Goal: Task Accomplishment & Management: Use online tool/utility

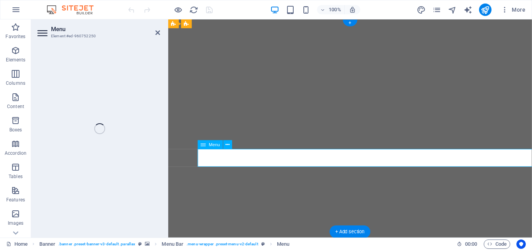
select select
select select "1"
select select
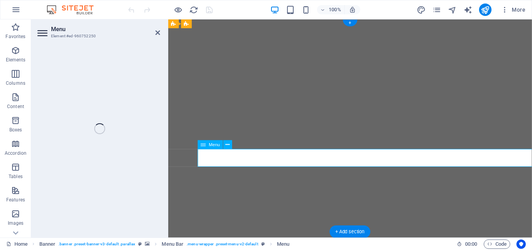
select select
select select "2"
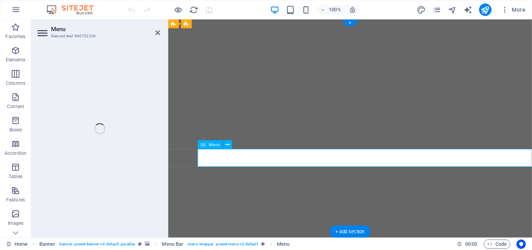
select select
select select "3"
select select
select select "4"
select select
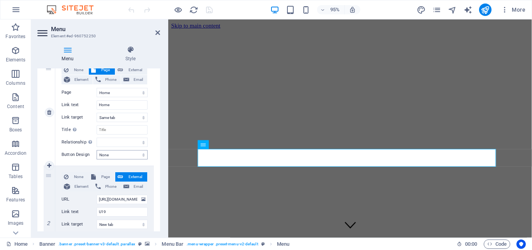
scroll to position [175, 0]
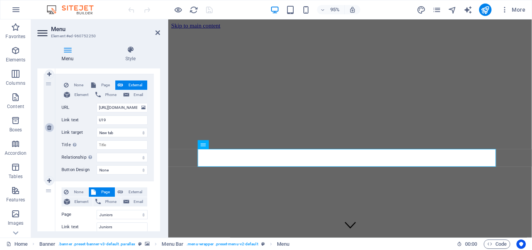
click at [49, 127] on icon at bounding box center [49, 127] width 4 height 5
select select
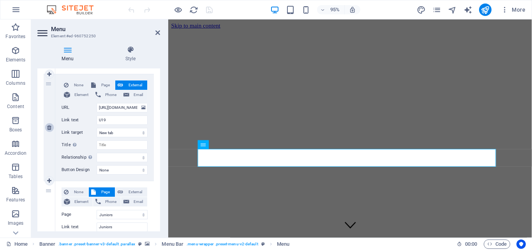
select select
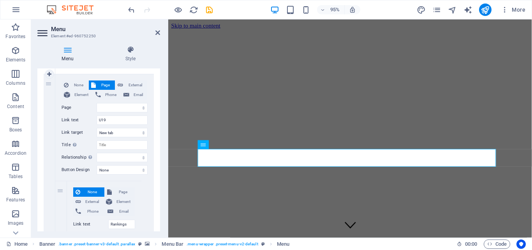
select select
select select "1"
type input "Juniors"
select select
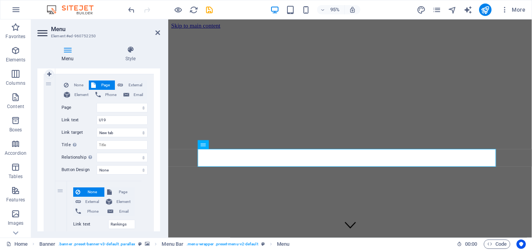
select select "2"
type input "Women"
select select
select select "3"
type input "Highveld"
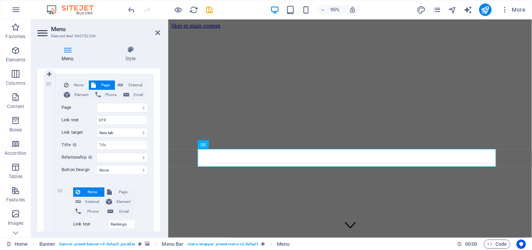
select select
select select "4"
type input "Lowveld"
select select
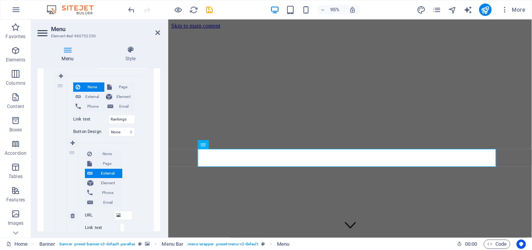
scroll to position [315, 0]
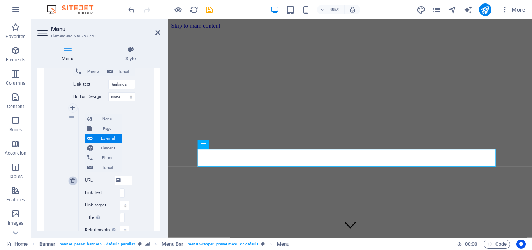
click at [74, 183] on icon at bounding box center [72, 180] width 4 height 5
select select
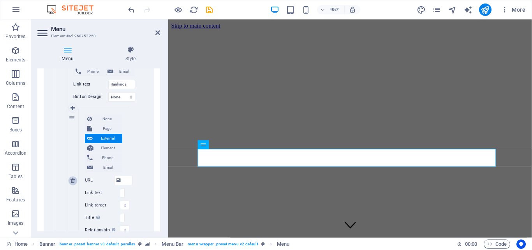
select select
type input "/1[URL][DOMAIN_NAME][DOMAIN_NAME][DOMAIN_NAME][DOMAIN_NAME]"
type input "U19UU17s"
select select "blank"
select select
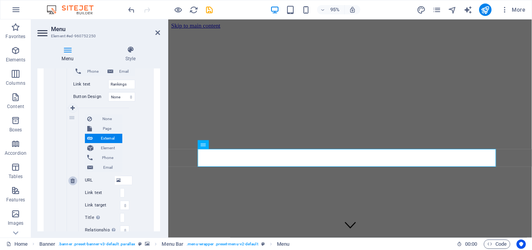
type input "/17644944"
type input "U15s"
select select
type input "/17647495"
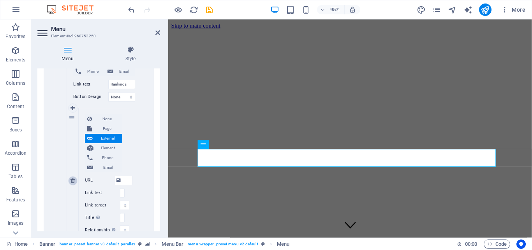
type input "U13s"
select select
type input "/17647498"
type input "Girls"
select select
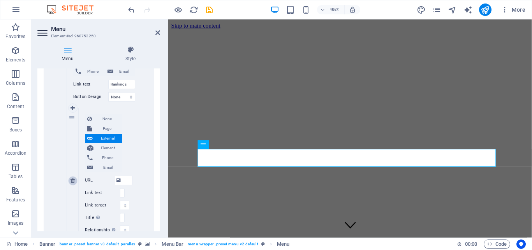
type input "/17647501"
type input "RTHG Boys"
select select
type input "/17647504"
type input "RTHG Girls"
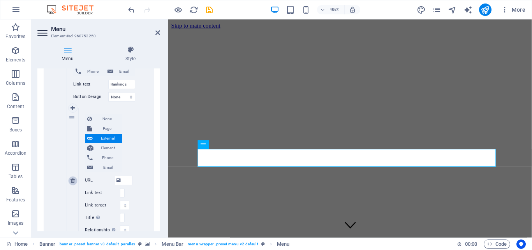
select select
click at [73, 181] on icon at bounding box center [72, 180] width 4 height 5
select select
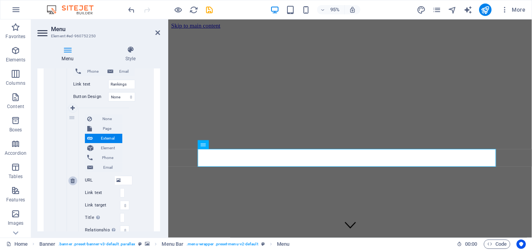
select select
type input "/17644944"
type input "U15s"
select select
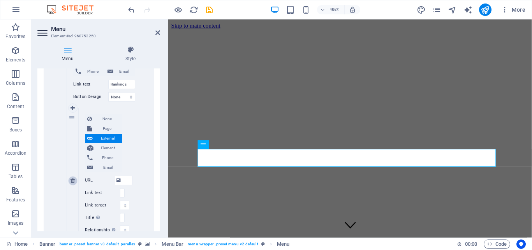
select select
type input "/17647495"
type input "U13s"
select select
type input "/17647498"
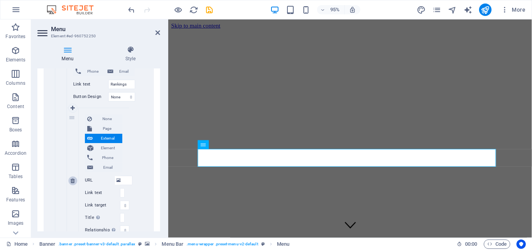
type input "Girls"
select select
type input "/17647501"
type input "RTHG Boys"
select select
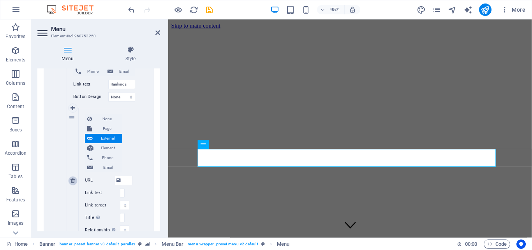
type input "/17647504"
type input "RTHG Girls"
select select
click at [70, 182] on link at bounding box center [72, 180] width 9 height 9
select select
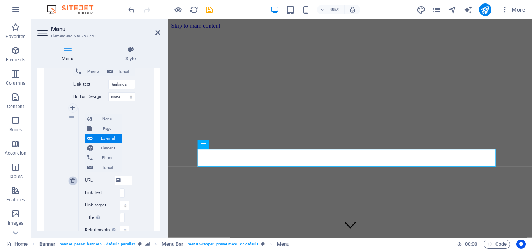
select select
type input "/17647495"
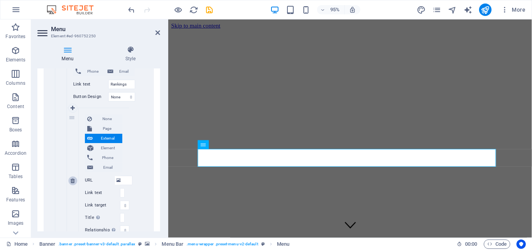
type input "U13s"
select select
type input "/17647498"
type input "Girls"
select select
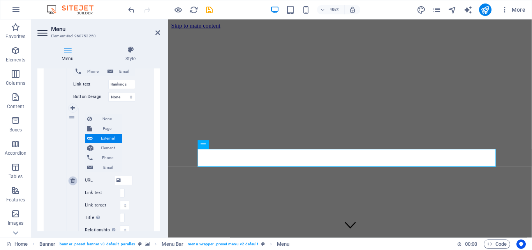
type input "/17647501"
type input "RTHG Boys"
select select
type input "/17647504"
type input "RTHG Girls"
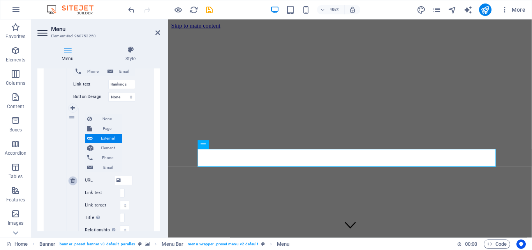
select select
click at [70, 182] on link at bounding box center [72, 180] width 9 height 9
select select
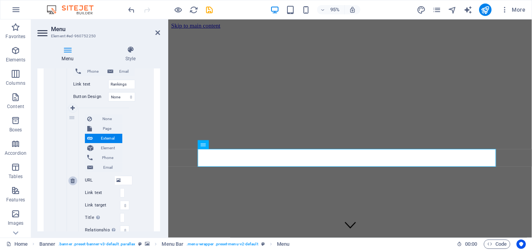
select select
type input "/17647498"
type input "Girls"
select select
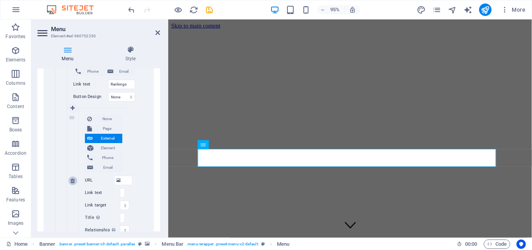
type input "/17647501"
type input "RTHG Boys"
select select
type input "/17647504"
type input "RTHG Girls"
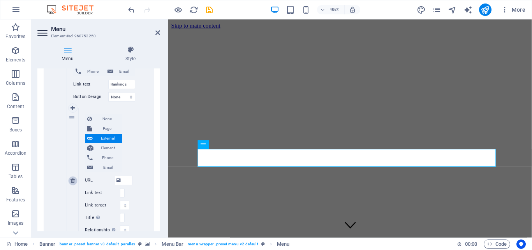
select select
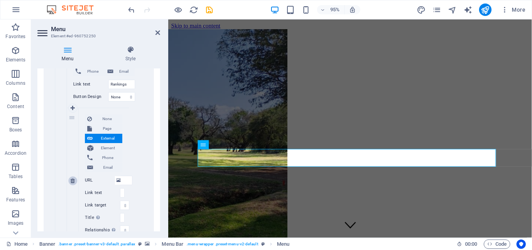
click at [70, 182] on link at bounding box center [72, 180] width 9 height 9
select select
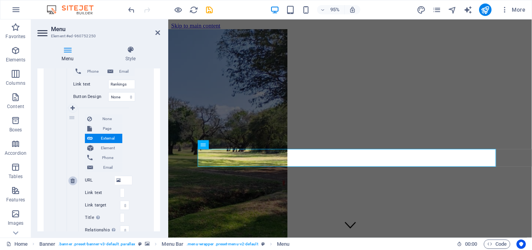
select select
type input "/17647501"
type input "RTHG Boys"
select select
type input "/17647504"
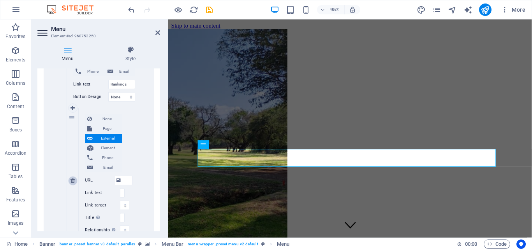
type input "RTHG Girls"
select select
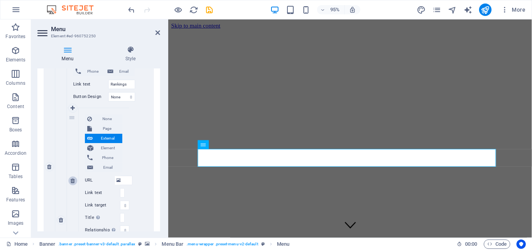
click at [72, 181] on icon at bounding box center [72, 180] width 4 height 5
select select
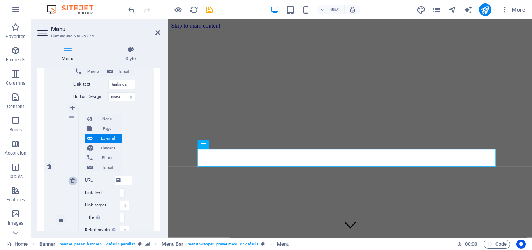
select select
type input "/17647504"
type input "RTHG Girls"
select select
click at [72, 181] on icon at bounding box center [72, 180] width 4 height 5
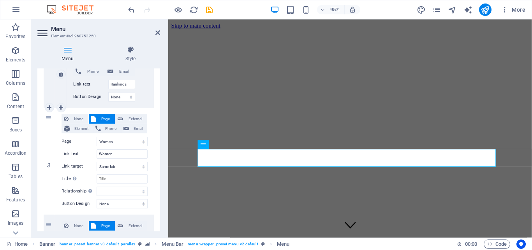
select select
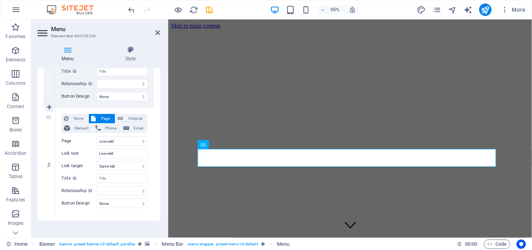
scroll to position [535, 0]
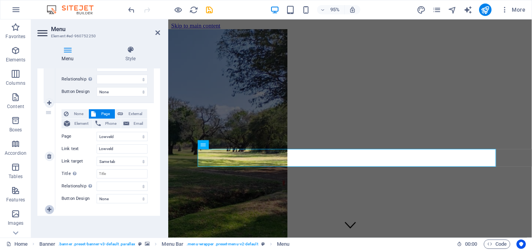
click at [49, 208] on icon at bounding box center [49, 209] width 4 height 5
select select
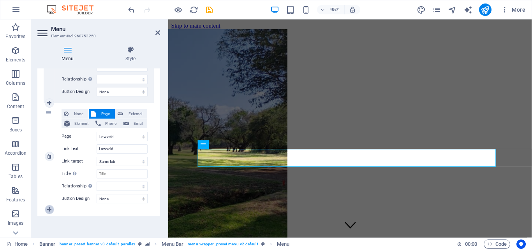
select select
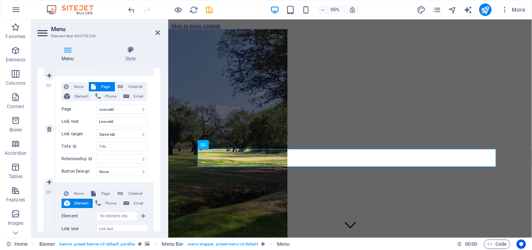
scroll to position [605, 0]
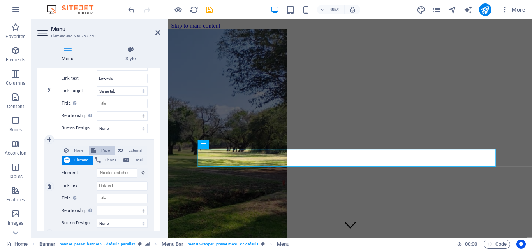
click at [98, 150] on span "Page" at bounding box center [105, 150] width 14 height 9
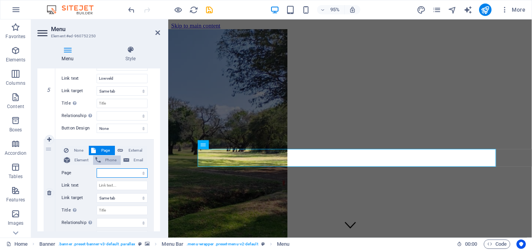
select select
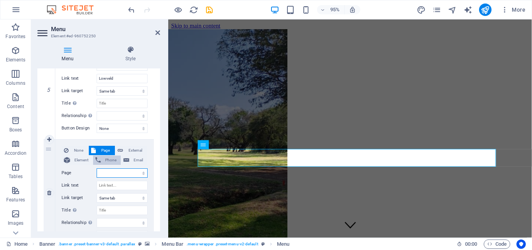
select select
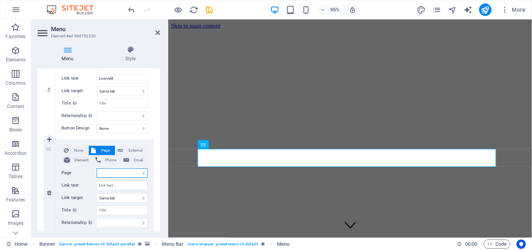
click at [102, 172] on select "Home Juniors Women Highveld Lowveld Development Committee" at bounding box center [122, 173] width 51 height 9
select select "6"
select select
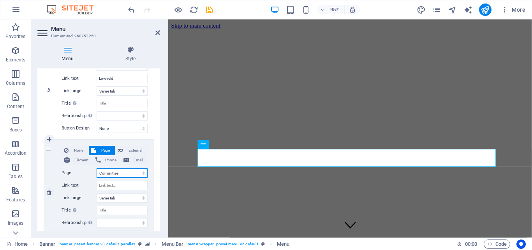
select select
select select "6"
select select
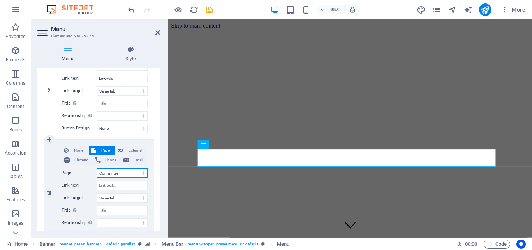
select select
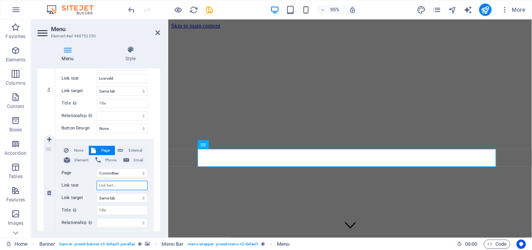
click at [108, 186] on input "Link text" at bounding box center [122, 185] width 51 height 9
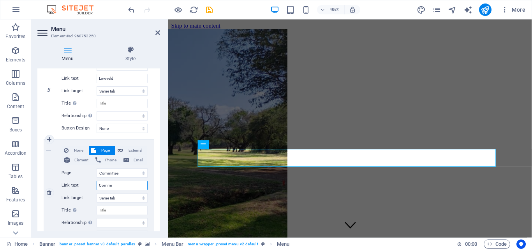
type input "Commit"
select select
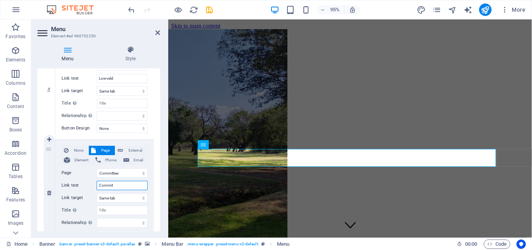
select select
type input "Committee"
select select
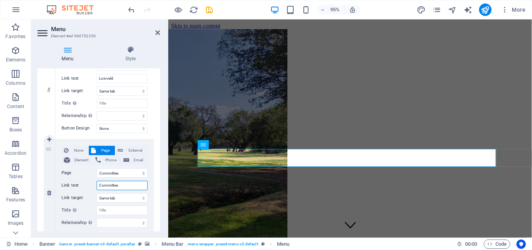
select select
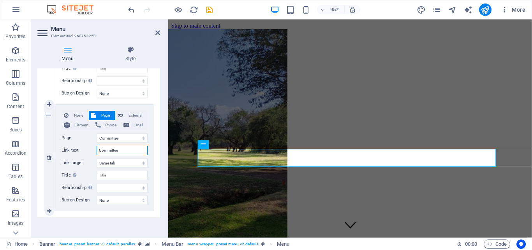
scroll to position [642, 0]
type input "Committee"
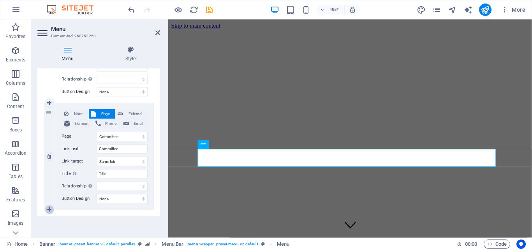
click at [49, 211] on icon at bounding box center [49, 209] width 4 height 5
select select
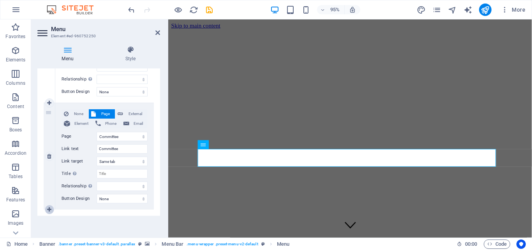
select select
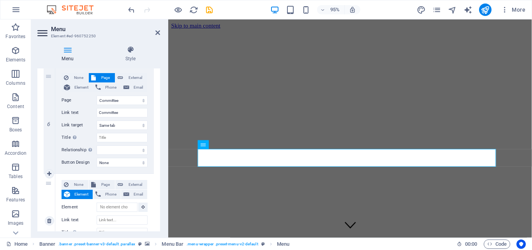
scroll to position [712, 0]
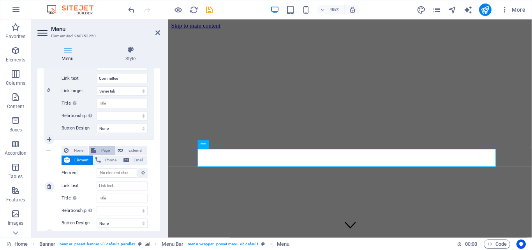
click at [100, 150] on span "Page" at bounding box center [105, 150] width 14 height 9
select select
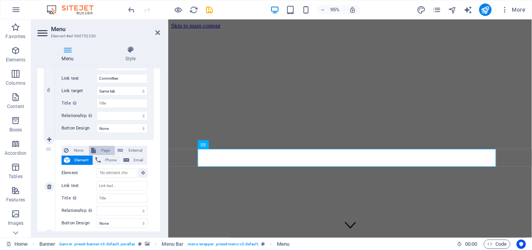
select select
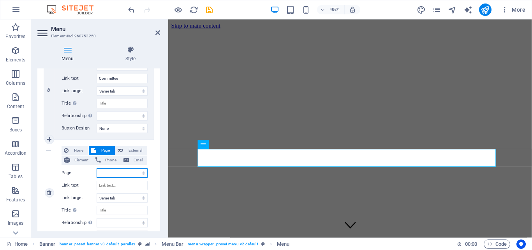
click at [97, 169] on select "Home Juniors Women Highveld Lowveld Development Committee" at bounding box center [122, 173] width 51 height 9
select select "5"
click option "Development" at bounding box center [0, 0] width 0 height 0
select select
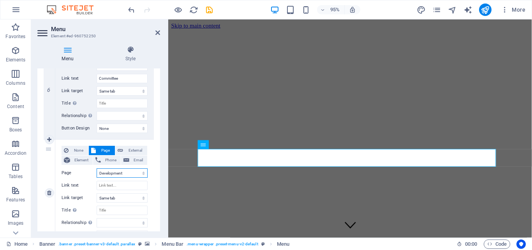
select select
click at [107, 185] on input "Link text" at bounding box center [122, 185] width 51 height 9
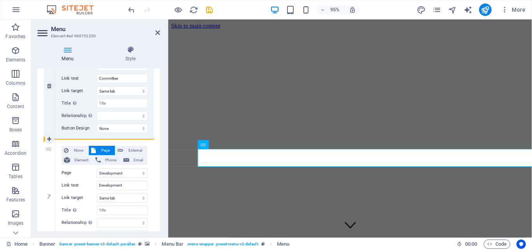
drag, startPoint x: 47, startPoint y: 180, endPoint x: 52, endPoint y: 109, distance: 71.4
drag, startPoint x: 49, startPoint y: 94, endPoint x: 46, endPoint y: 237, distance: 142.9
click at [46, 237] on div "Menu Style Menu Auto Custom Create custom menu items for this menu. Recommended…" at bounding box center [98, 139] width 135 height 198
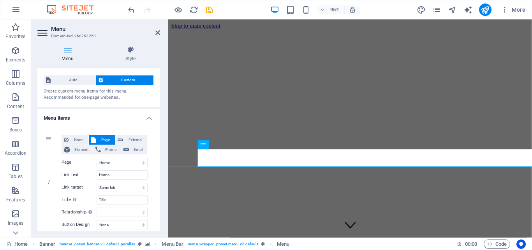
scroll to position [0, 0]
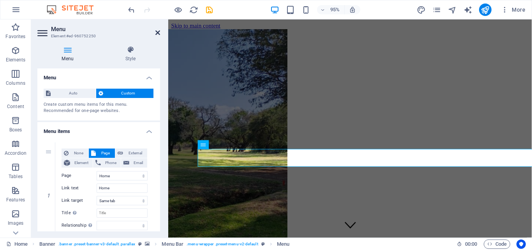
click at [160, 32] on icon at bounding box center [157, 33] width 5 height 6
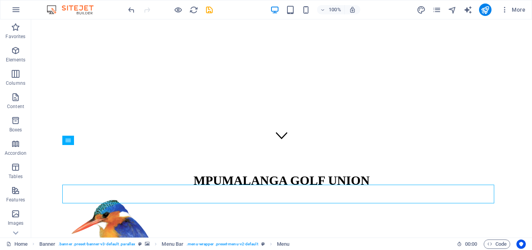
scroll to position [79, 0]
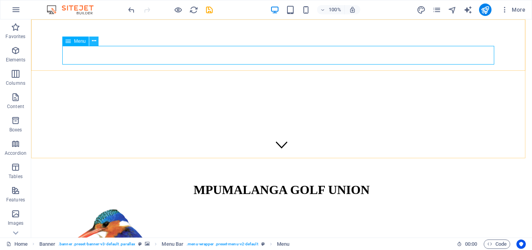
click at [92, 43] on icon at bounding box center [94, 41] width 4 height 8
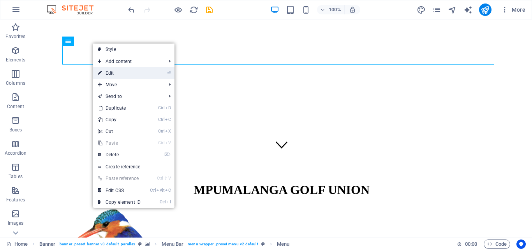
click at [115, 72] on link "⏎ Edit" at bounding box center [119, 73] width 52 height 12
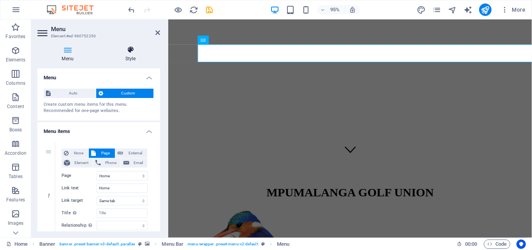
click at [130, 54] on h4 "Style" at bounding box center [130, 54] width 59 height 16
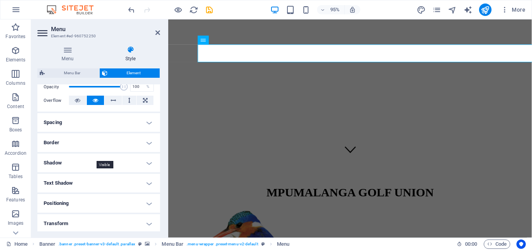
scroll to position [140, 0]
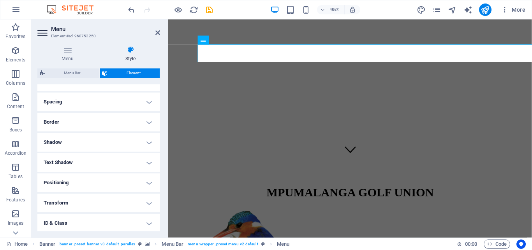
click at [142, 147] on h4 "Shadow" at bounding box center [98, 142] width 123 height 19
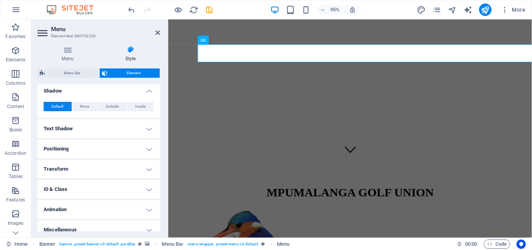
scroll to position [206, 0]
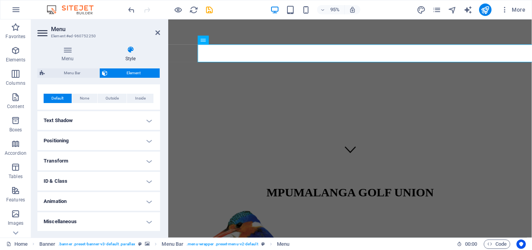
click at [141, 202] on h4 "Animation" at bounding box center [98, 201] width 123 height 19
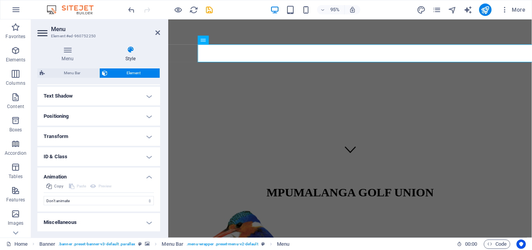
scroll to position [231, 0]
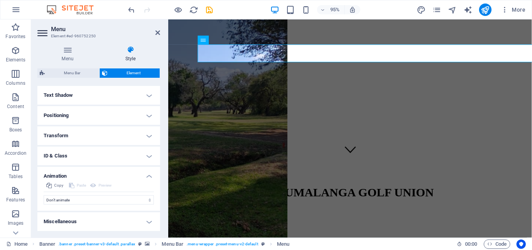
click at [140, 221] on h4 "Miscellaneous" at bounding box center [98, 221] width 123 height 19
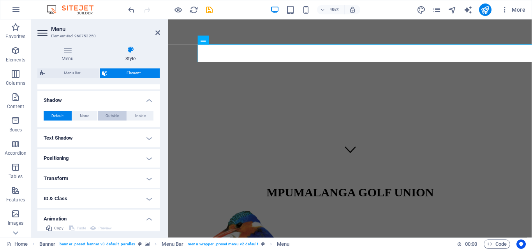
scroll to position [174, 0]
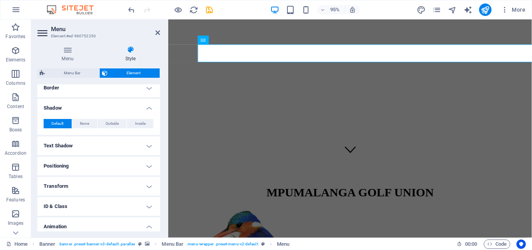
click at [141, 153] on h4 "Text Shadow" at bounding box center [98, 146] width 123 height 19
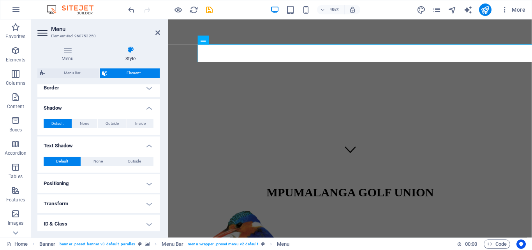
click at [142, 188] on h4 "Positioning" at bounding box center [98, 183] width 123 height 19
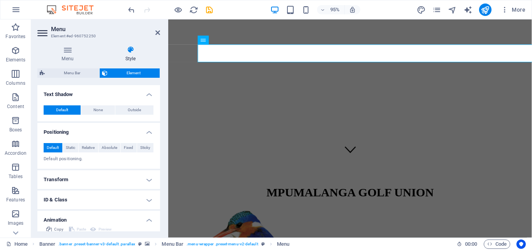
scroll to position [244, 0]
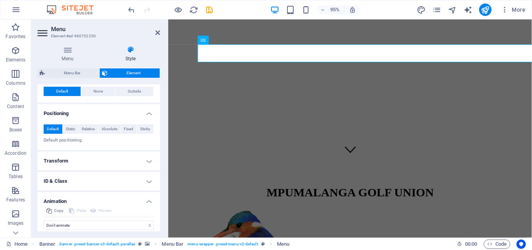
click at [140, 167] on h4 "Transform" at bounding box center [98, 161] width 123 height 19
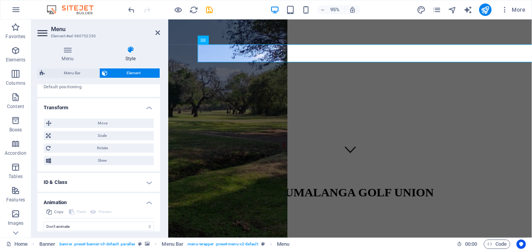
scroll to position [314, 0]
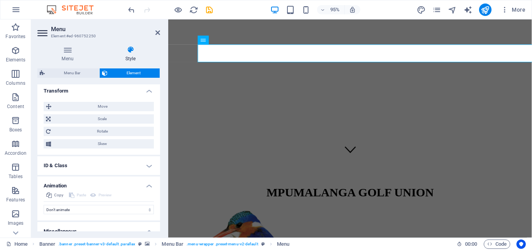
click at [139, 169] on h4 "ID & Class" at bounding box center [98, 165] width 123 height 19
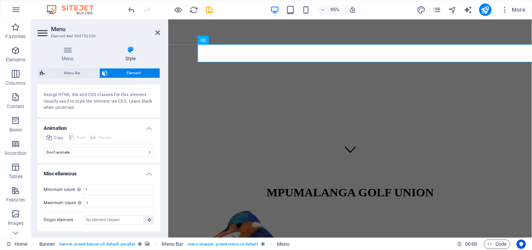
scroll to position [448, 0]
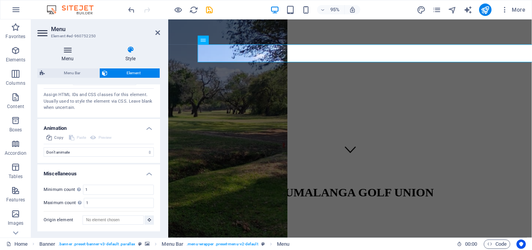
click at [67, 51] on icon at bounding box center [67, 50] width 60 height 8
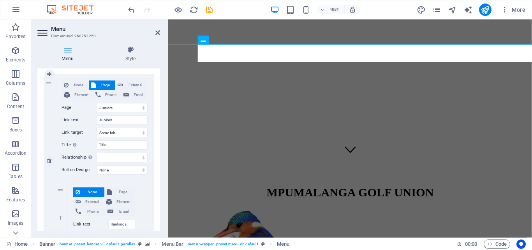
scroll to position [245, 0]
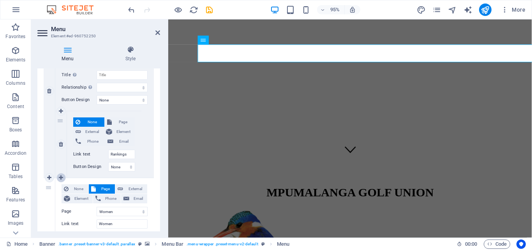
click at [64, 177] on link at bounding box center [60, 177] width 9 height 9
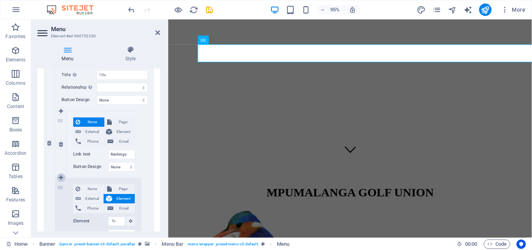
scroll to position [350, 0]
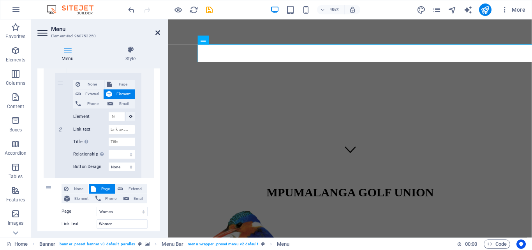
click at [158, 33] on icon at bounding box center [157, 33] width 5 height 6
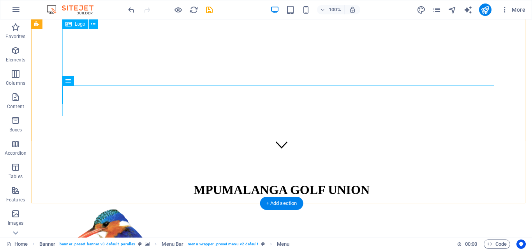
scroll to position [0, 0]
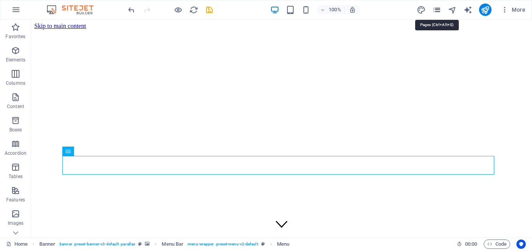
click at [437, 9] on icon "pages" at bounding box center [436, 9] width 9 height 9
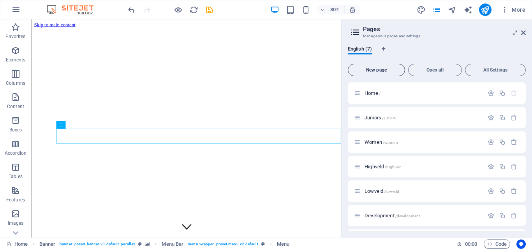
click at [374, 70] on span "New page" at bounding box center [376, 70] width 50 height 5
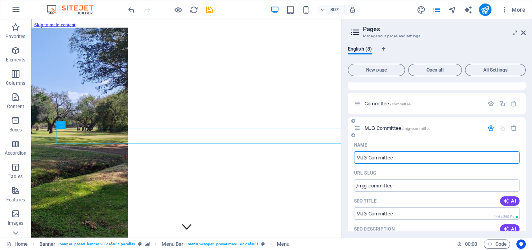
scroll to position [175, 0]
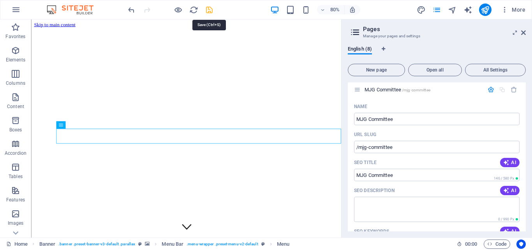
click at [209, 10] on icon "save" at bounding box center [209, 9] width 9 height 9
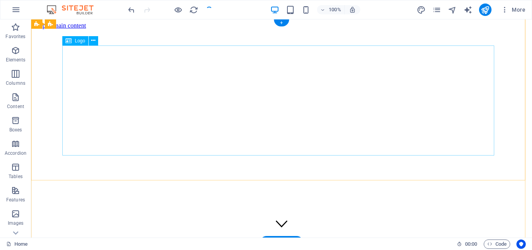
scroll to position [0, 0]
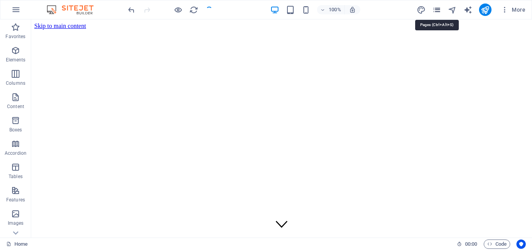
click at [440, 10] on icon "pages" at bounding box center [436, 9] width 9 height 9
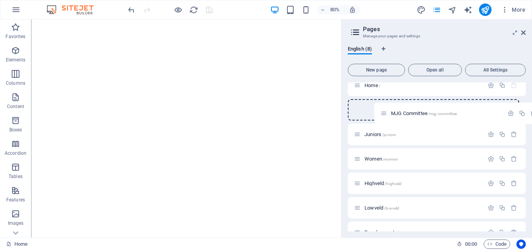
scroll to position [5, 0]
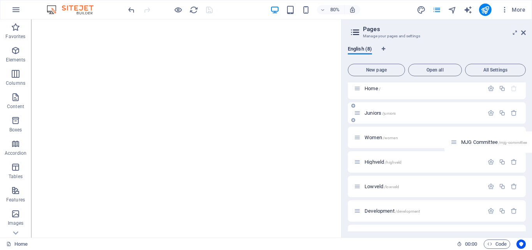
drag, startPoint x: 358, startPoint y: 217, endPoint x: 471, endPoint y: 121, distance: 148.0
click at [471, 121] on div "Home / Juniors /juniors Women /women Highveld /[GEOGRAPHIC_DATA] /lowveld Devel…" at bounding box center [437, 162] width 178 height 169
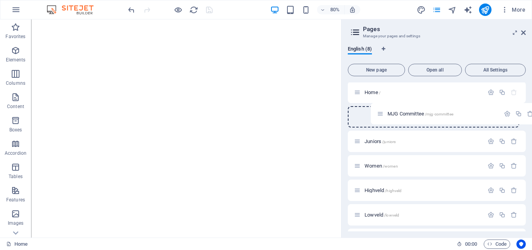
scroll to position [0, 0]
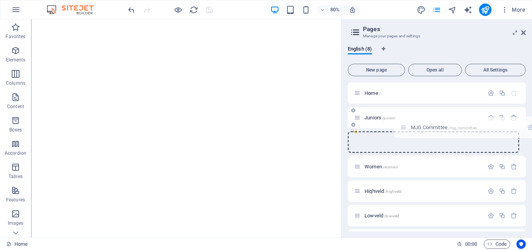
drag, startPoint x: 357, startPoint y: 217, endPoint x: 405, endPoint y: 125, distance: 103.7
click at [405, 125] on div "Home / Juniors /juniors Women /women Highveld /[GEOGRAPHIC_DATA] /lowveld Devel…" at bounding box center [437, 167] width 178 height 169
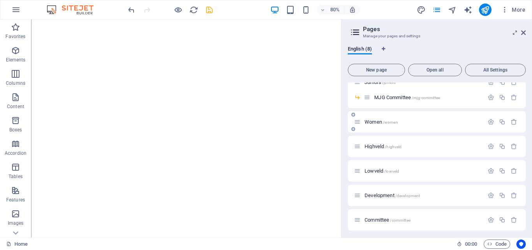
scroll to position [38, 0]
click at [374, 69] on span "New page" at bounding box center [376, 70] width 50 height 5
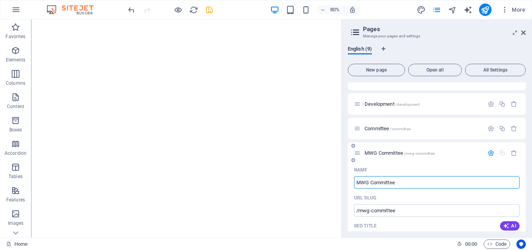
scroll to position [83, 0]
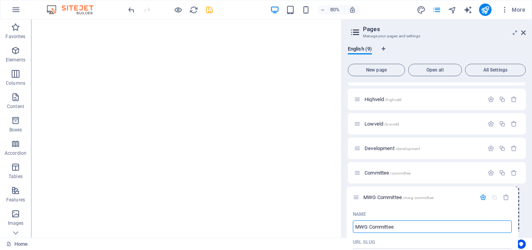
drag, startPoint x: 358, startPoint y: 198, endPoint x: 359, endPoint y: 194, distance: 4.6
click at [359, 194] on div "Home / Juniors /juniors MJG Committee /mjg-committee Women /women Highveld /hig…" at bounding box center [437, 239] width 178 height 479
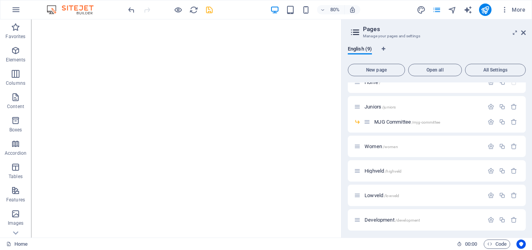
scroll to position [0, 0]
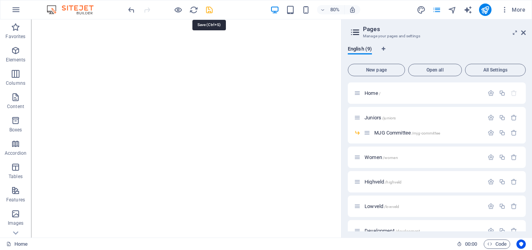
click at [209, 12] on icon "save" at bounding box center [209, 9] width 9 height 9
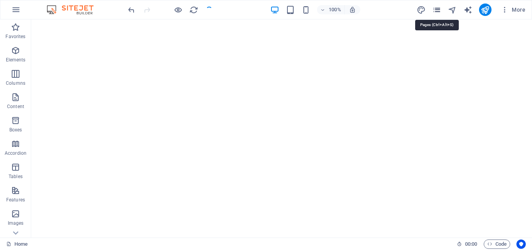
click at [437, 10] on icon "pages" at bounding box center [436, 9] width 9 height 9
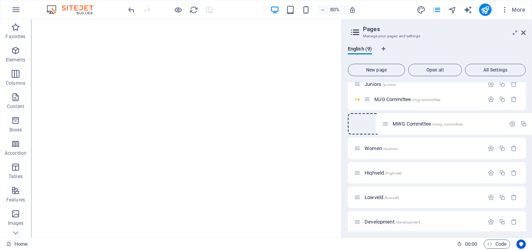
scroll to position [32, 0]
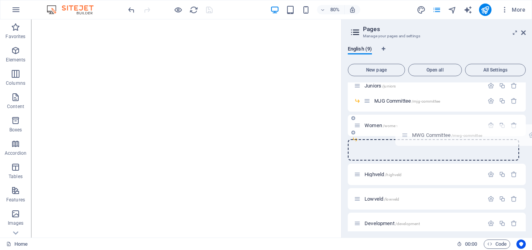
drag, startPoint x: 357, startPoint y: 218, endPoint x: 408, endPoint y: 134, distance: 98.0
click at [408, 134] on div "Home / Juniors /juniors MJG Committee /mjg-committee Women /women Highveld /[GE…" at bounding box center [437, 143] width 178 height 184
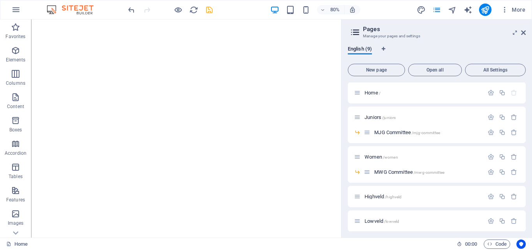
scroll to position [0, 0]
click at [369, 68] on span "New page" at bounding box center [376, 70] width 50 height 5
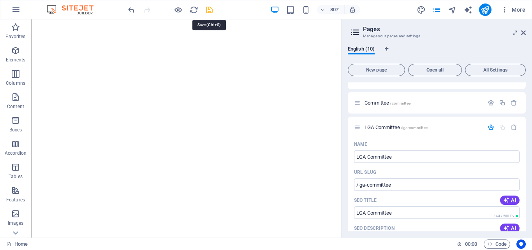
click at [211, 11] on icon "save" at bounding box center [209, 9] width 9 height 9
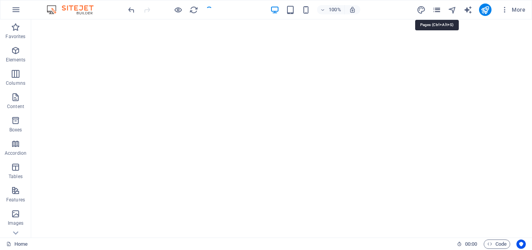
click at [436, 7] on icon "pages" at bounding box center [436, 9] width 9 height 9
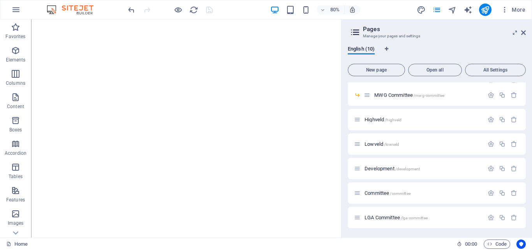
scroll to position [77, 0]
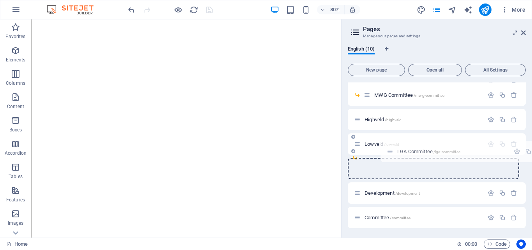
drag, startPoint x: 357, startPoint y: 219, endPoint x: 393, endPoint y: 151, distance: 76.4
click at [393, 151] on div "Home / Juniors /juniors MJG Committee /mjg-committee Women /women MWG Committee…" at bounding box center [437, 104] width 178 height 199
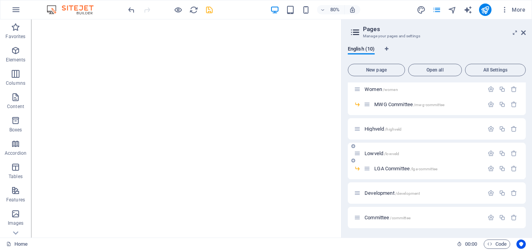
scroll to position [68, 0]
click at [372, 70] on span "New page" at bounding box center [376, 70] width 50 height 5
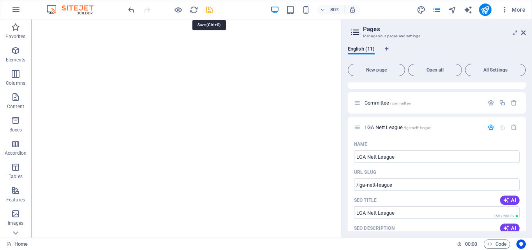
click at [210, 11] on icon "save" at bounding box center [209, 9] width 9 height 9
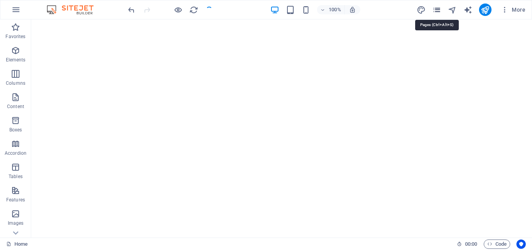
click at [435, 11] on icon "pages" at bounding box center [436, 9] width 9 height 9
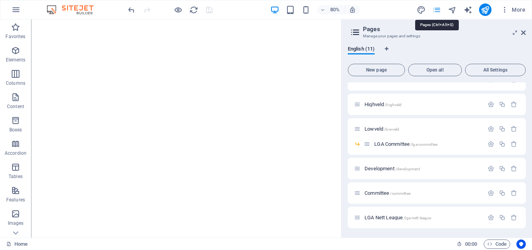
scroll to position [93, 0]
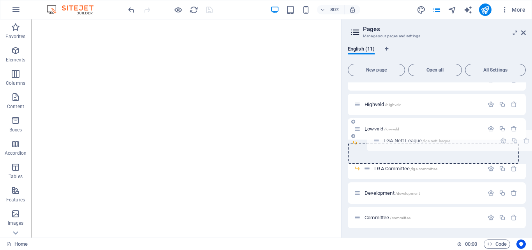
drag, startPoint x: 357, startPoint y: 219, endPoint x: 379, endPoint y: 139, distance: 82.4
click at [379, 139] on div "Home / Juniors /juniors MJG Committee /mjg-committee Women /women MWG Committee…" at bounding box center [437, 97] width 178 height 214
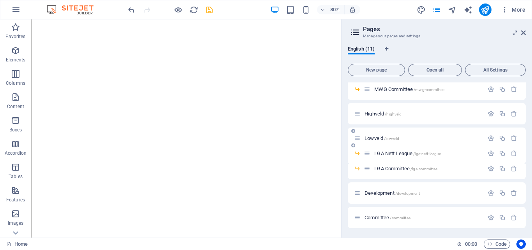
scroll to position [83, 0]
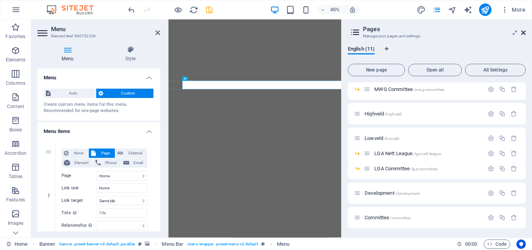
click at [523, 33] on icon at bounding box center [523, 33] width 5 height 6
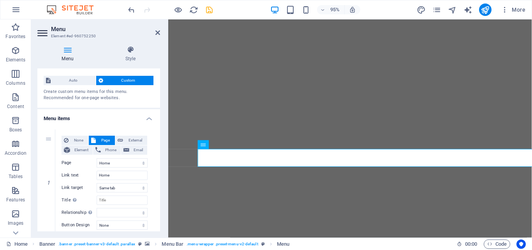
scroll to position [0, 0]
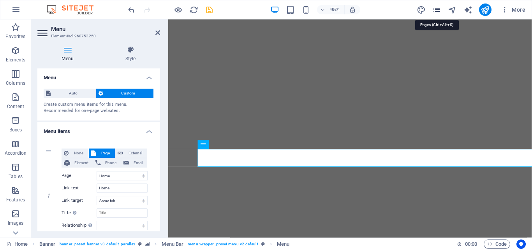
click at [437, 11] on icon "pages" at bounding box center [436, 9] width 9 height 9
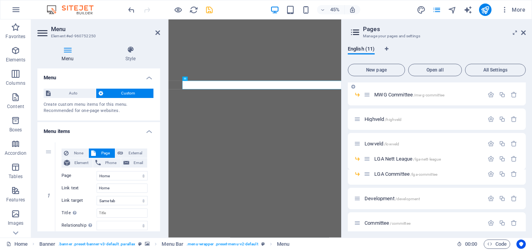
scroll to position [83, 0]
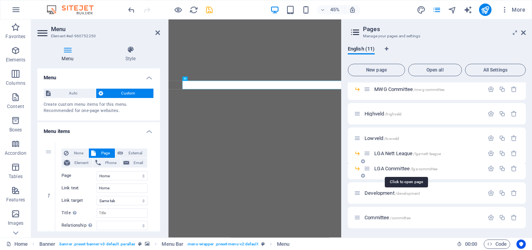
click at [424, 167] on span "/lga-committee" at bounding box center [423, 169] width 27 height 4
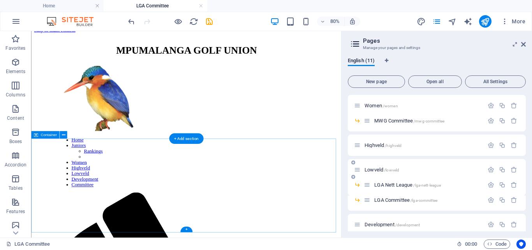
scroll to position [0, 0]
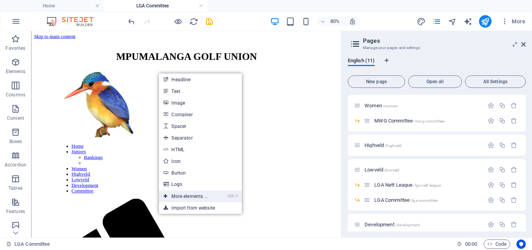
click at [188, 192] on link "Ctrl ⏎ More elements ..." at bounding box center [185, 197] width 53 height 12
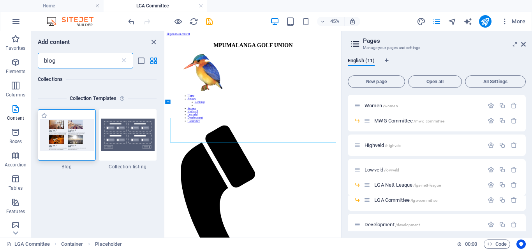
click at [68, 137] on img at bounding box center [67, 135] width 54 height 32
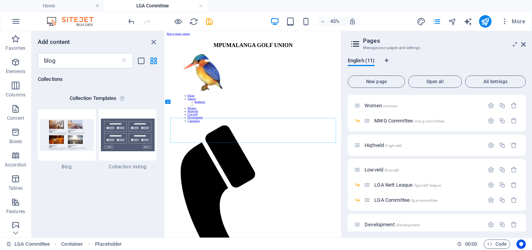
drag, startPoint x: 233, startPoint y: 168, endPoint x: 251, endPoint y: 260, distance: 93.7
click at [68, 143] on img at bounding box center [67, 135] width 54 height 32
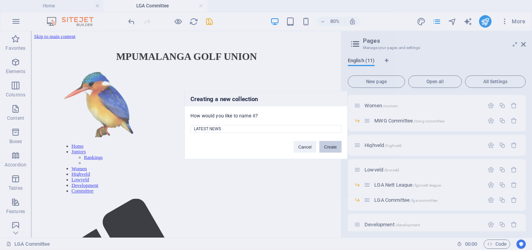
click at [338, 148] on button "Create" at bounding box center [330, 147] width 22 height 12
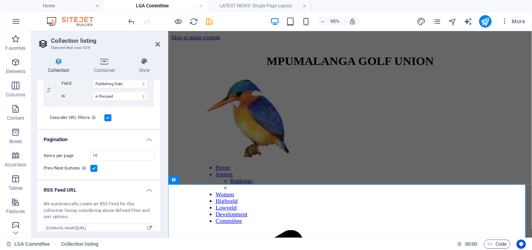
scroll to position [258, 0]
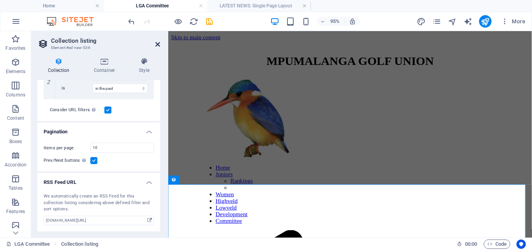
click at [157, 47] on icon at bounding box center [157, 44] width 5 height 6
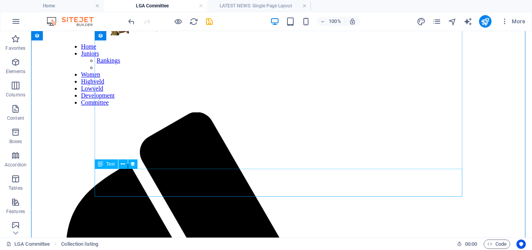
scroll to position [9, 0]
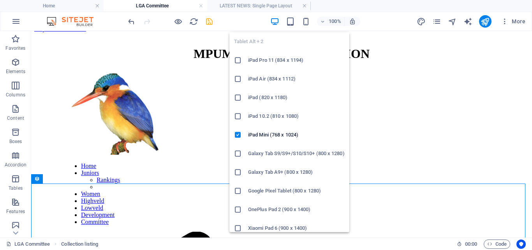
click at [209, 21] on icon "save" at bounding box center [209, 21] width 9 height 9
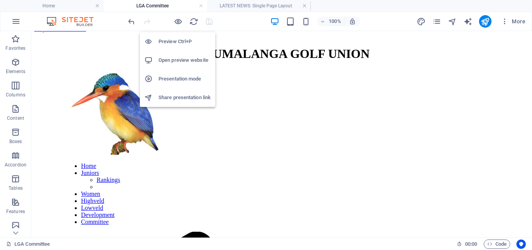
click at [177, 60] on h6 "Open preview website" at bounding box center [184, 60] width 52 height 9
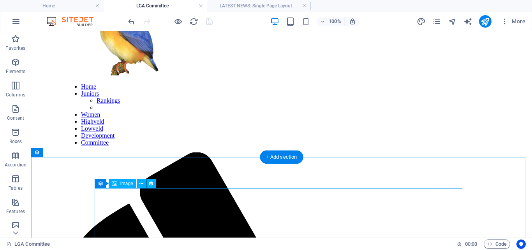
scroll to position [0, 0]
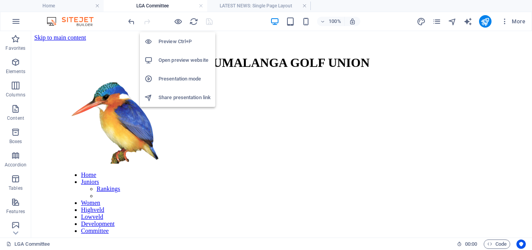
click at [172, 39] on h6 "Preview Ctrl+P" at bounding box center [184, 41] width 52 height 9
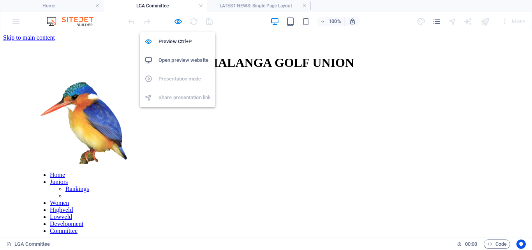
click at [177, 61] on h6 "Open preview website" at bounding box center [184, 60] width 52 height 9
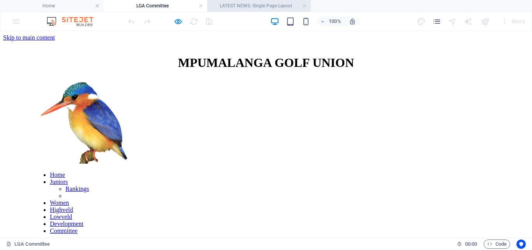
click at [249, 5] on h4 "LATEST NEWS: Single Page Layout" at bounding box center [259, 6] width 104 height 9
